Goal: Check status: Check status

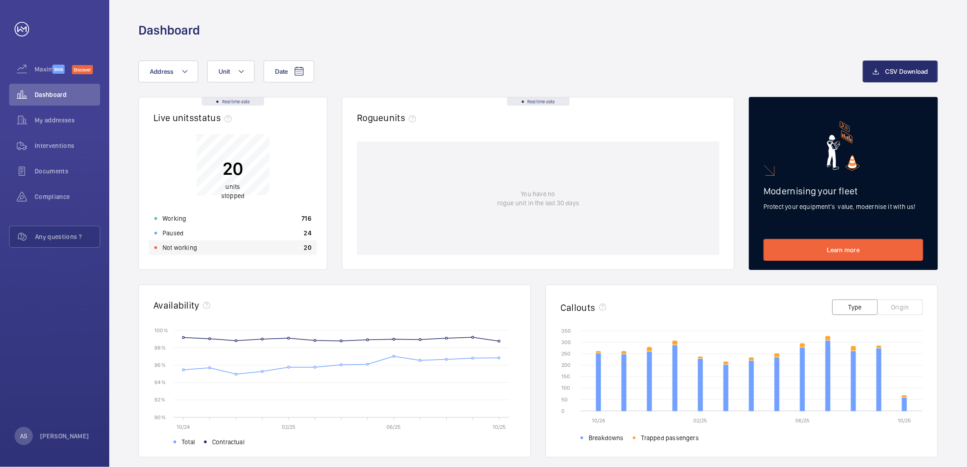
click at [227, 251] on div "Not working 20" at bounding box center [233, 247] width 168 height 15
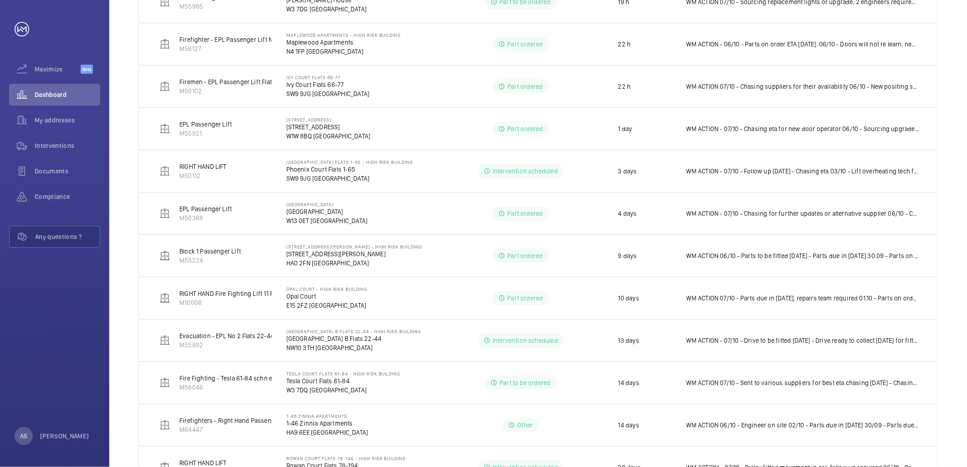
scroll to position [344, 0]
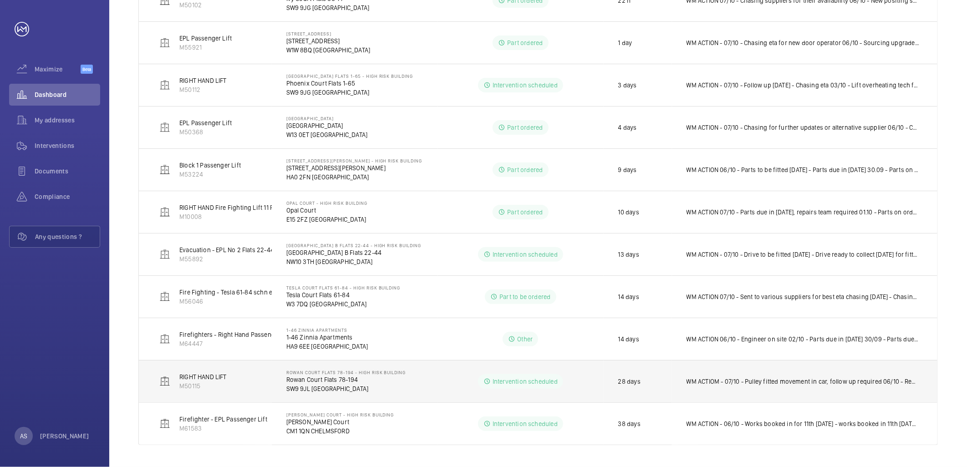
click at [733, 380] on p "WM ACTIOM - 07/10 - Pulley fitted movement in car, follow up required 06/10 - R…" at bounding box center [803, 381] width 233 height 9
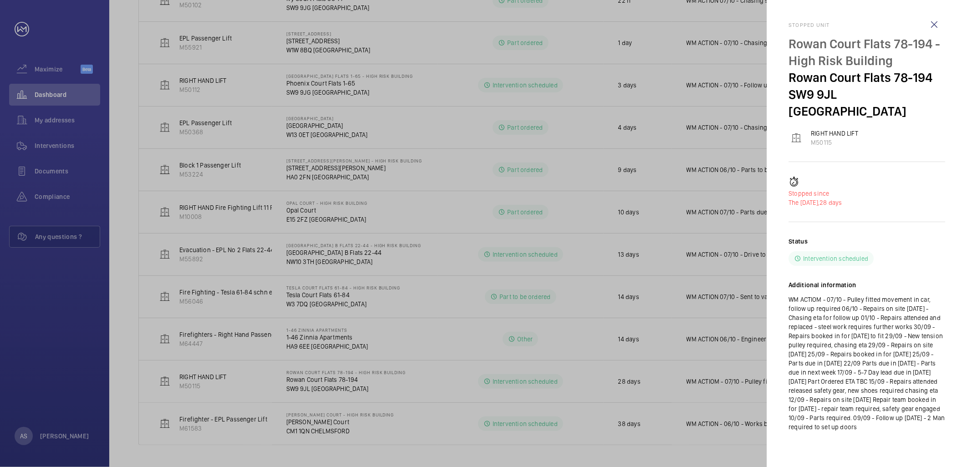
click at [871, 428] on div "Status Intervention scheduled Additional information WM ACTIOM - 07/10 - Pulley…" at bounding box center [866, 341] width 157 height 209
click at [441, 267] on div at bounding box center [483, 233] width 967 height 467
